Goal: Information Seeking & Learning: Learn about a topic

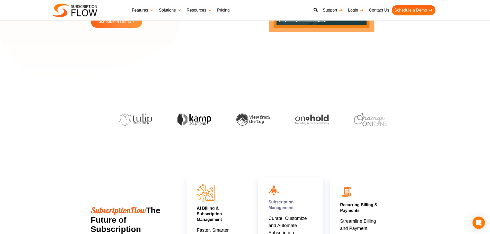
scroll to position [103, 0]
drag, startPoint x: 28, startPoint y: 102, endPoint x: 36, endPoint y: 103, distance: 8.3
click at [28, 102] on section at bounding box center [245, 113] width 490 height 47
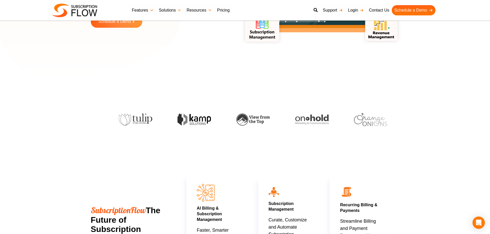
click at [126, 106] on div at bounding box center [245, 113] width 298 height 36
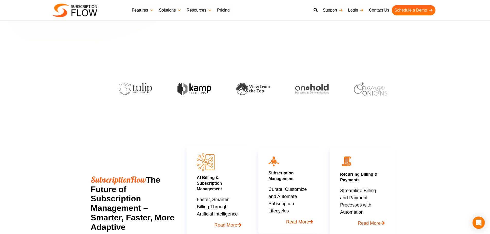
scroll to position [180, 0]
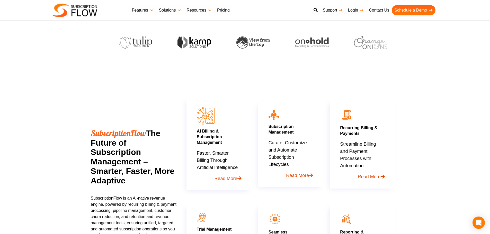
drag, startPoint x: 92, startPoint y: 133, endPoint x: 120, endPoint y: 176, distance: 51.3
click at [129, 190] on div "SubscriptionFlow The Future of Subscription Management – Smarter, Faster, More …" at bounding box center [134, 160] width 86 height 62
click at [119, 175] on h2 "SubscriptionFlow The Future of Subscription Management – Smarter, Faster, More …" at bounding box center [134, 157] width 86 height 57
drag, startPoint x: 119, startPoint y: 175, endPoint x: 135, endPoint y: 177, distance: 16.1
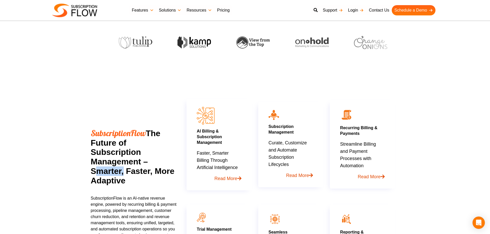
click at [124, 175] on h2 "SubscriptionFlow The Future of Subscription Management – Smarter, Faster, More …" at bounding box center [134, 157] width 86 height 57
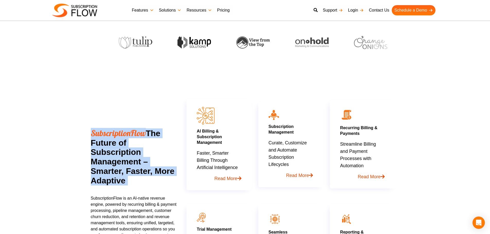
click at [135, 177] on h2 "SubscriptionFlow The Future of Subscription Management – Smarter, Faster, More …" at bounding box center [134, 157] width 86 height 57
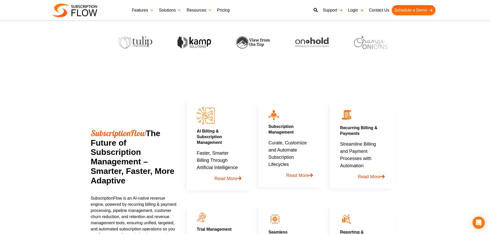
click at [129, 173] on h2 "SubscriptionFlow The Future of Subscription Management – Smarter, Faster, More …" at bounding box center [134, 157] width 86 height 57
click at [121, 176] on h2 "SubscriptionFlow The Future of Subscription Management – Smarter, Faster, More …" at bounding box center [134, 157] width 86 height 57
drag, startPoint x: 63, startPoint y: 48, endPoint x: 71, endPoint y: 34, distance: 16.2
click at [63, 48] on section at bounding box center [245, 36] width 490 height 47
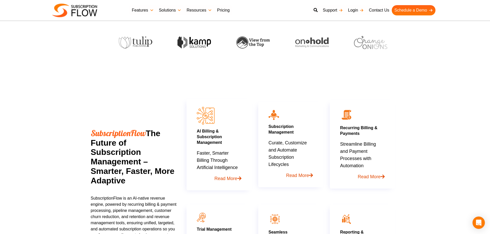
drag, startPoint x: 38, startPoint y: 71, endPoint x: 98, endPoint y: 14, distance: 83.5
click at [38, 71] on section "SubscriptionFlow The Future of Subscription Management – Smarter, Faster, More …" at bounding box center [245, 174] width 490 height 230
drag, startPoint x: 74, startPoint y: 115, endPoint x: 159, endPoint y: 6, distance: 137.9
click at [74, 115] on section "SubscriptionFlow The Future of Subscription Management – Smarter, Faster, More …" at bounding box center [245, 174] width 490 height 230
drag, startPoint x: 65, startPoint y: 91, endPoint x: 70, endPoint y: 85, distance: 7.3
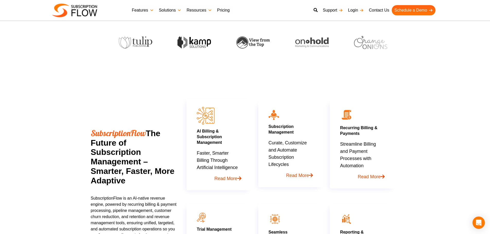
click at [65, 91] on section "SubscriptionFlow The Future of Subscription Management – Smarter, Faster, More …" at bounding box center [245, 174] width 490 height 230
drag, startPoint x: 65, startPoint y: 126, endPoint x: 203, endPoint y: 233, distance: 173.6
click at [69, 126] on section "SubscriptionFlow The Future of Subscription Management – Smarter, Faster, More …" at bounding box center [245, 174] width 490 height 230
drag, startPoint x: 31, startPoint y: 106, endPoint x: 105, endPoint y: 1, distance: 128.3
click at [32, 105] on section "SubscriptionFlow The Future of Subscription Management – Smarter, Faster, More …" at bounding box center [245, 174] width 490 height 230
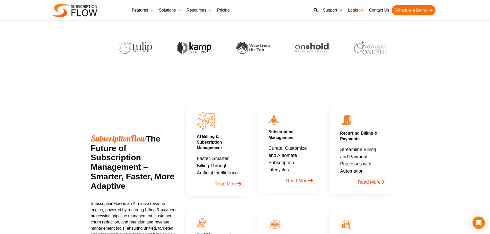
scroll to position [170, 0]
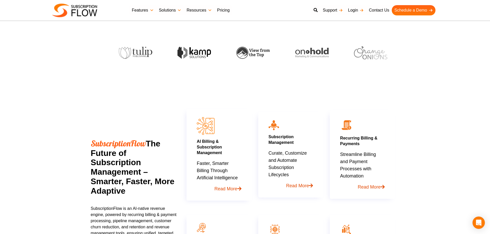
drag, startPoint x: 384, startPoint y: 90, endPoint x: 377, endPoint y: 75, distance: 16.9
click at [384, 90] on div "AI Billing & Subscription Management Faster, Smarter Billing Through Artificial…" at bounding box center [290, 190] width 215 height 220
click at [24, 125] on section "SubscriptionFlow The Future of Subscription Management – Smarter, Faster, More …" at bounding box center [245, 185] width 490 height 230
click at [429, 116] on section "SubscriptionFlow The Future of Subscription Management – Smarter, Faster, More …" at bounding box center [245, 185] width 490 height 230
drag, startPoint x: 82, startPoint y: 106, endPoint x: 90, endPoint y: 97, distance: 12.4
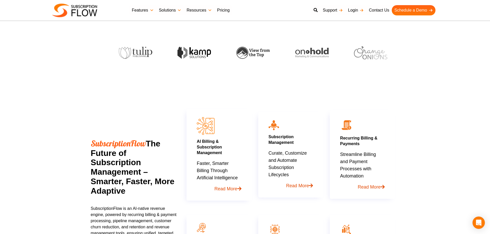
click at [82, 106] on section "SubscriptionFlow The Future of Subscription Management – Smarter, Faster, More …" at bounding box center [245, 185] width 490 height 230
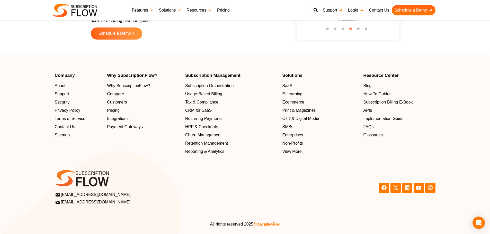
scroll to position [1670, 0]
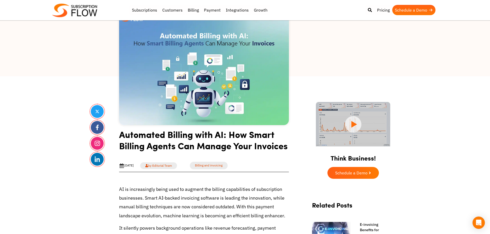
scroll to position [103, 0]
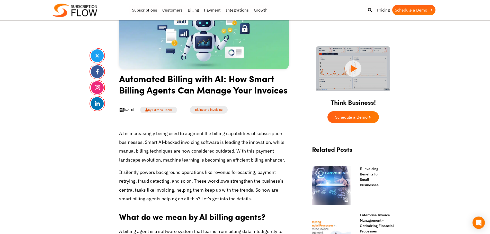
click at [153, 96] on h1 "Automated Billing with AI: How Smart Billing Agents Can Manage Your Invoices" at bounding box center [204, 86] width 170 height 26
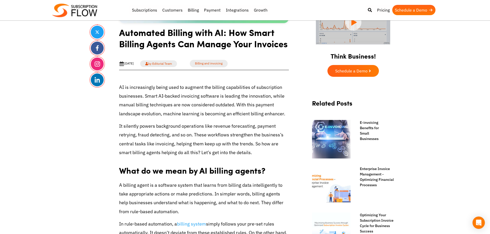
scroll to position [154, 0]
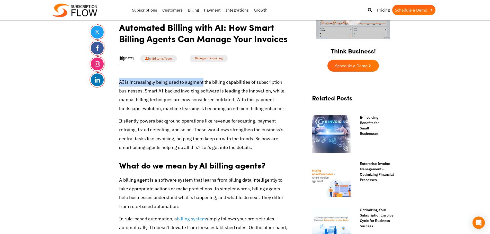
drag, startPoint x: 119, startPoint y: 83, endPoint x: 202, endPoint y: 84, distance: 83.0
copy p "AI is increasingly being used to augment"
drag, startPoint x: 12, startPoint y: 145, endPoint x: 81, endPoint y: 0, distance: 160.7
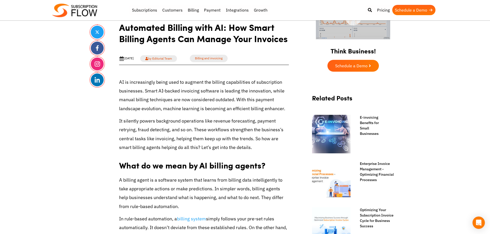
drag, startPoint x: 73, startPoint y: 129, endPoint x: 169, endPoint y: 128, distance: 96.2
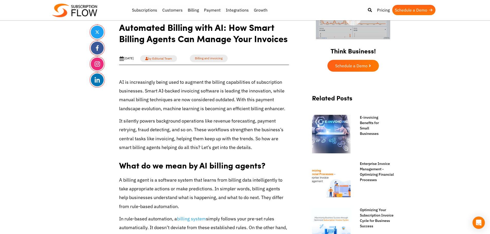
drag, startPoint x: 48, startPoint y: 97, endPoint x: 51, endPoint y: 94, distance: 4.2
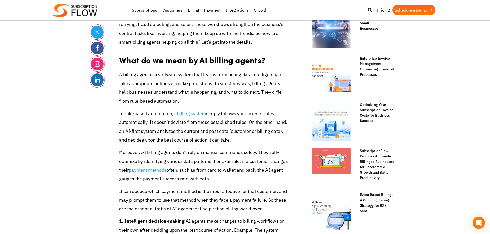
scroll to position [334, 0]
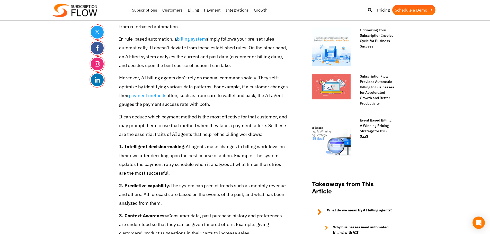
drag, startPoint x: 122, startPoint y: 80, endPoint x: 118, endPoint y: 79, distance: 3.7
click at [120, 80] on p "Moreover, AI billing agents don’t rely on manual commands solely. They self-opt…" at bounding box center [204, 91] width 170 height 35
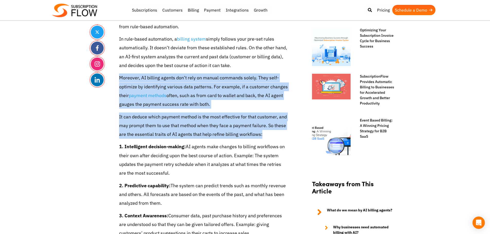
drag, startPoint x: 118, startPoint y: 79, endPoint x: 261, endPoint y: 137, distance: 154.6
click at [212, 74] on p "Moreover, AI billing agents don’t rely on manual commands solely. They self-opt…" at bounding box center [204, 91] width 170 height 35
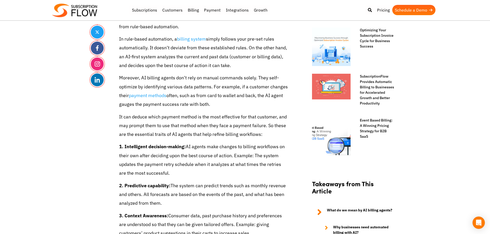
click at [147, 55] on p "In rule-based automation, a billing system simply follows your pre-set rules au…" at bounding box center [204, 52] width 170 height 35
drag, startPoint x: 59, startPoint y: 149, endPoint x: 163, endPoint y: 4, distance: 178.2
drag, startPoint x: 212, startPoint y: 87, endPoint x: 210, endPoint y: 105, distance: 17.6
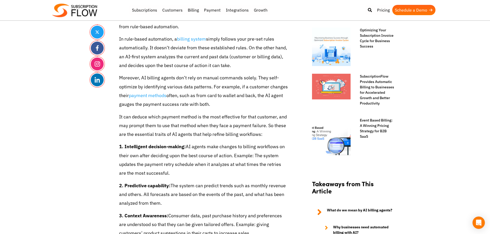
click at [210, 105] on p "Moreover, AI billing agents don’t rely on manual commands solely. They self-opt…" at bounding box center [204, 91] width 170 height 35
click at [213, 90] on p "Moreover, AI billing agents don’t rely on manual commands solely. They self-opt…" at bounding box center [204, 91] width 170 height 35
drag, startPoint x: 212, startPoint y: 86, endPoint x: 218, endPoint y: 101, distance: 16.1
click at [218, 101] on p "Moreover, AI billing agents don’t rely on manual commands solely. They self-opt…" at bounding box center [204, 91] width 170 height 35
